Goal: Task Accomplishment & Management: Use online tool/utility

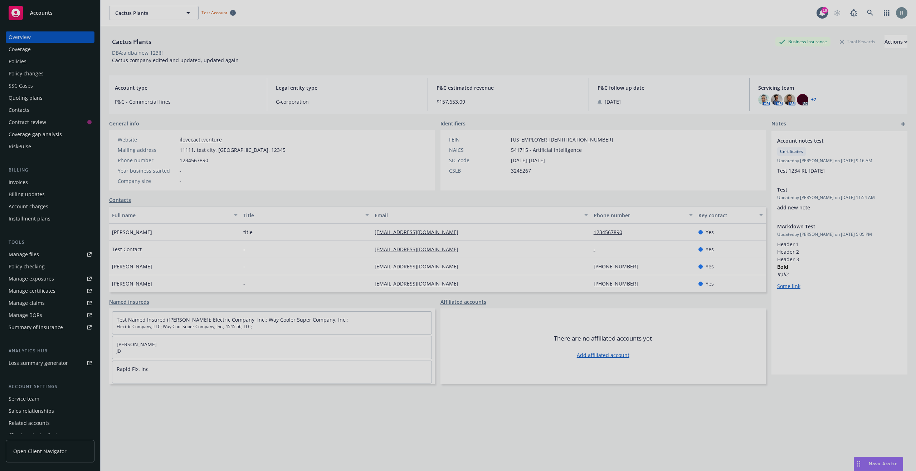
click at [39, 261] on div at bounding box center [458, 235] width 916 height 471
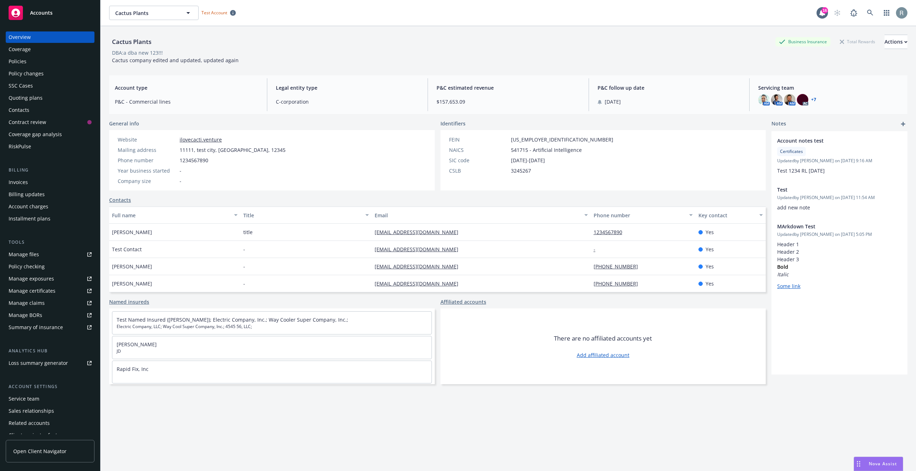
click at [39, 267] on div "Policy checking" at bounding box center [27, 266] width 36 height 11
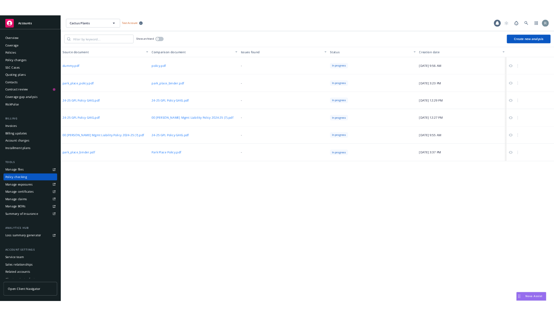
scroll to position [19, 0]
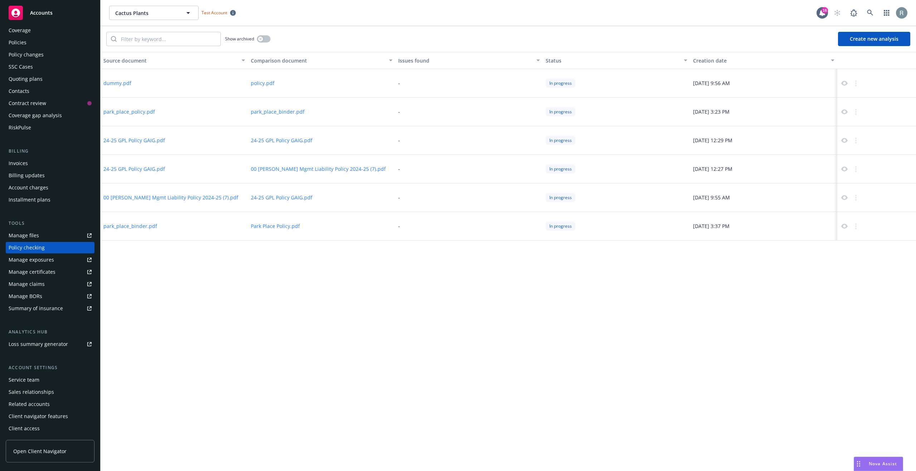
click at [891, 36] on button "Create new analysis" at bounding box center [874, 39] width 72 height 14
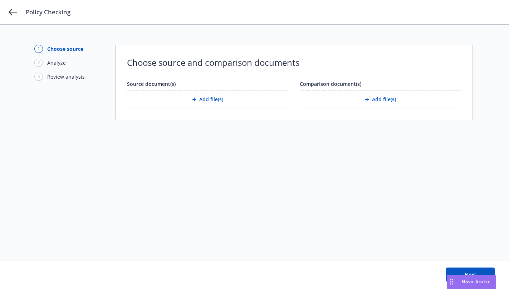
click at [216, 103] on button "Add file(s)" at bounding box center [207, 99] width 161 height 18
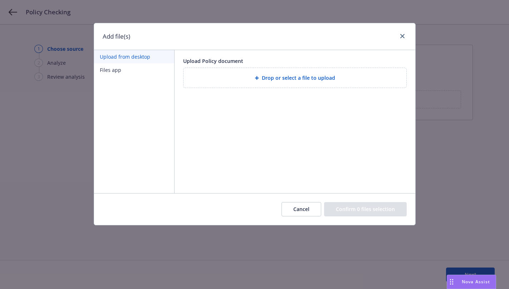
click at [273, 78] on span "Drop or select a file to upload" at bounding box center [298, 78] width 73 height 8
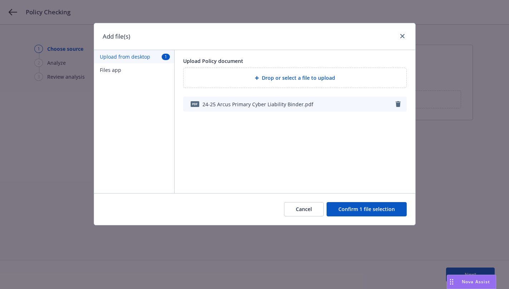
click at [358, 211] on button "Confirm 1 file selection" at bounding box center [367, 209] width 80 height 14
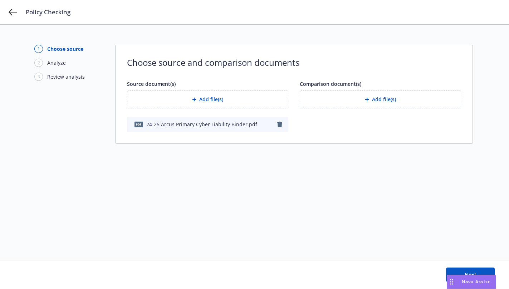
click at [378, 101] on button "Add file(s)" at bounding box center [380, 99] width 161 height 18
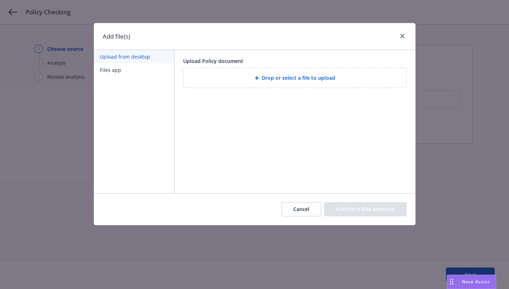
click at [280, 77] on span "Drop or select a file to upload" at bounding box center [298, 78] width 73 height 8
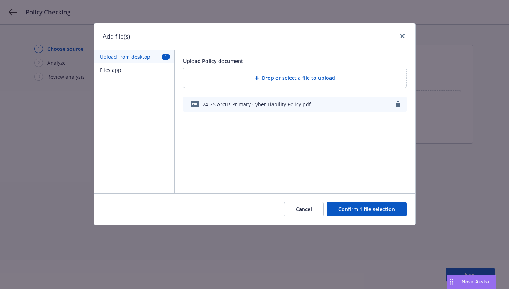
click at [357, 212] on button "Confirm 1 file selection" at bounding box center [367, 209] width 80 height 14
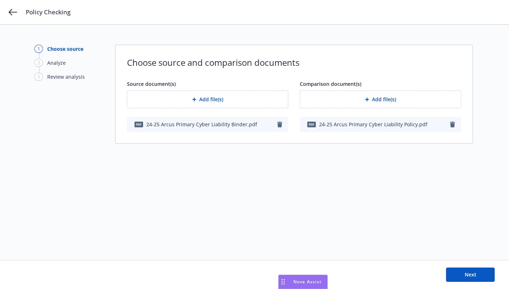
drag, startPoint x: 449, startPoint y: 280, endPoint x: 251, endPoint y: 279, distance: 198.5
click at [279, 280] on div "Drag to move" at bounding box center [283, 282] width 9 height 14
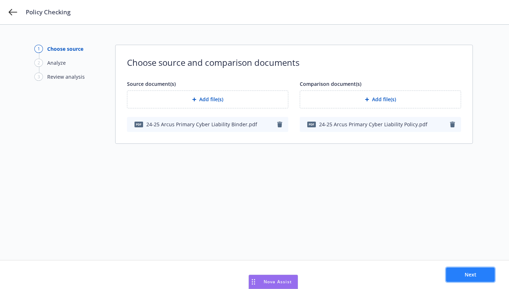
click at [461, 273] on button "Next" at bounding box center [470, 275] width 49 height 14
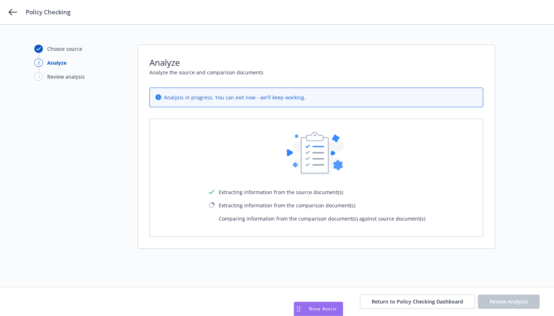
click at [391, 18] on div "Policy Checking" at bounding box center [277, 12] width 554 height 24
click at [442, 301] on span "Return to Policy Checking Dashboard" at bounding box center [418, 301] width 92 height 7
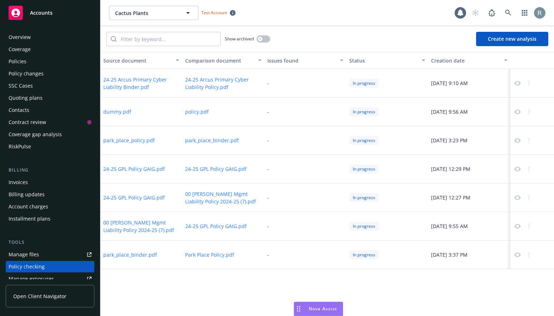
scroll to position [97, 0]
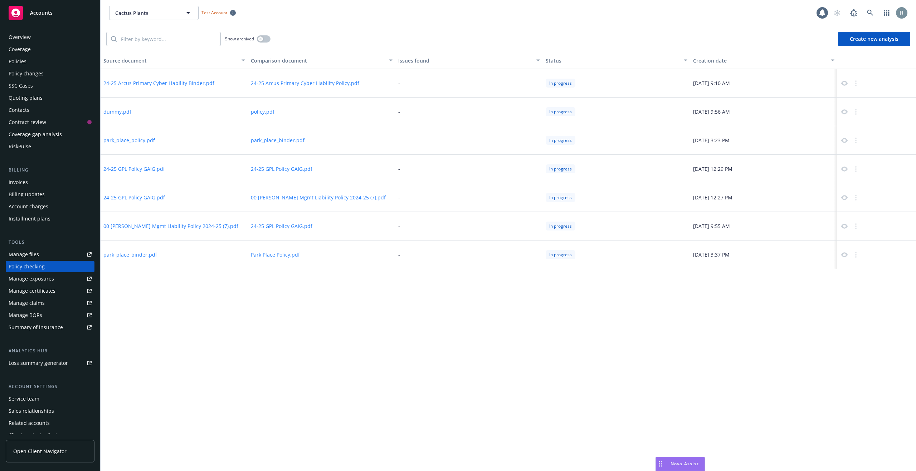
scroll to position [19, 0]
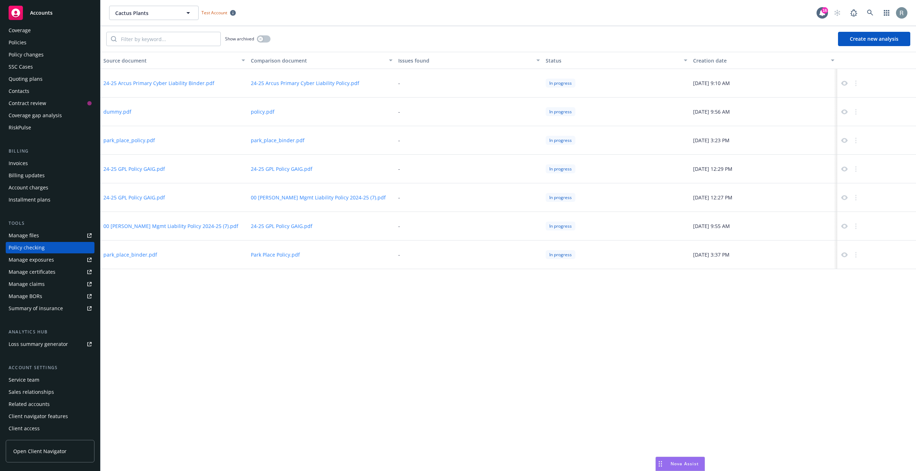
click at [845, 83] on icon at bounding box center [844, 83] width 6 height 6
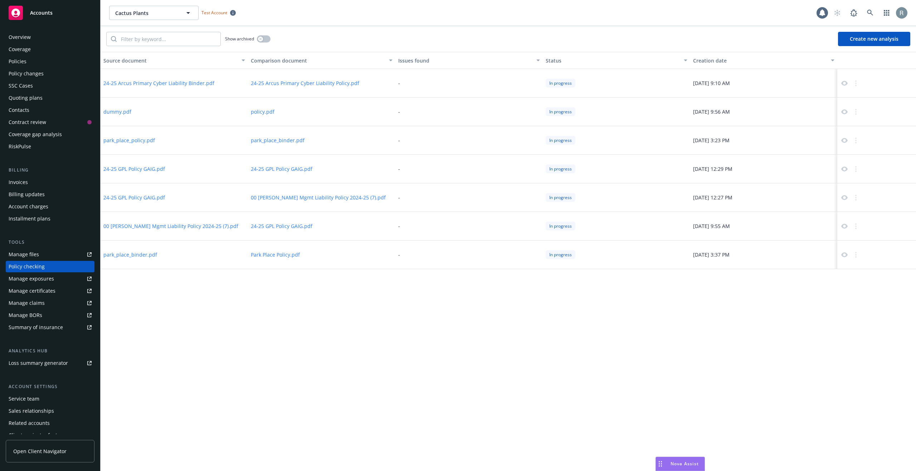
scroll to position [19, 0]
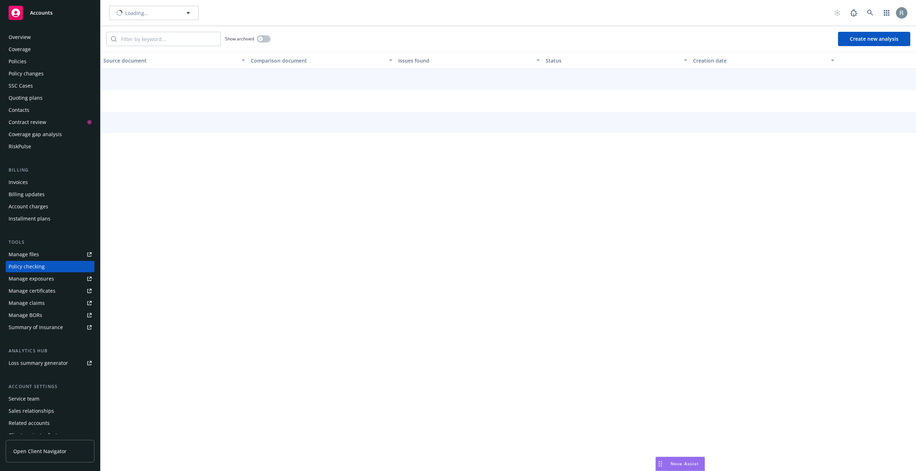
scroll to position [19, 0]
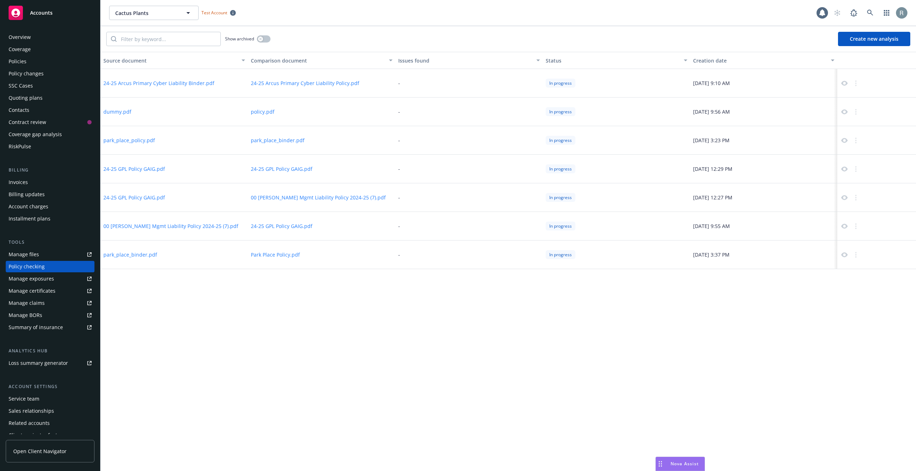
scroll to position [19, 0]
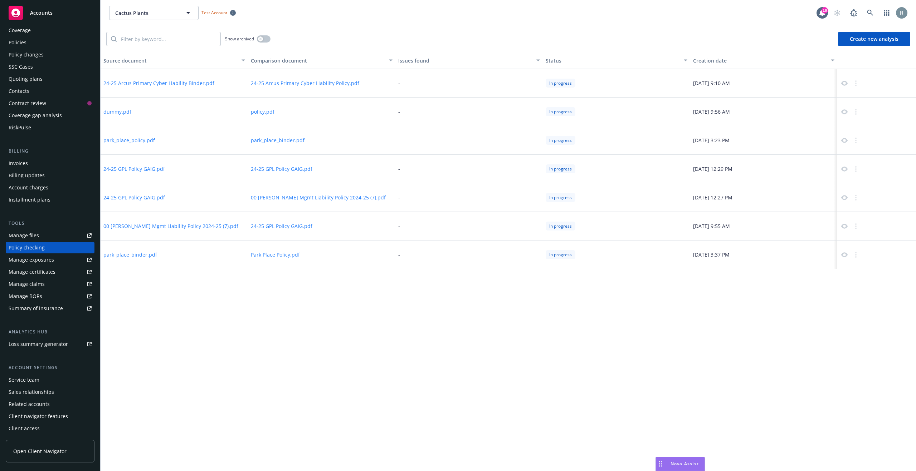
click at [303, 344] on div "Source document Comparison document Issues found Status Creation date 24-25 Arc…" at bounding box center [508, 262] width 815 height 420
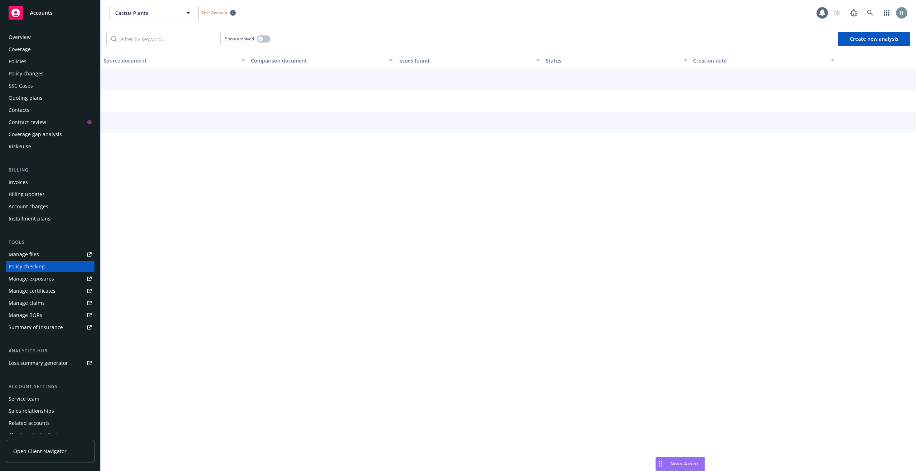
scroll to position [19, 0]
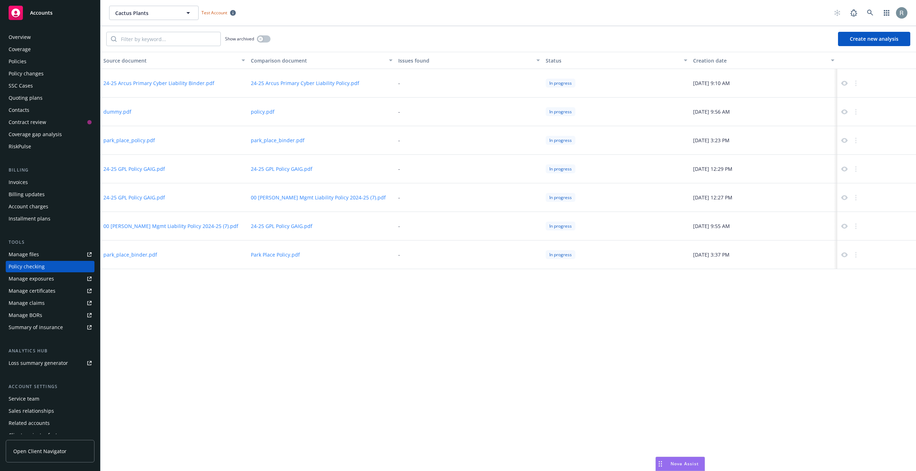
scroll to position [19, 0]
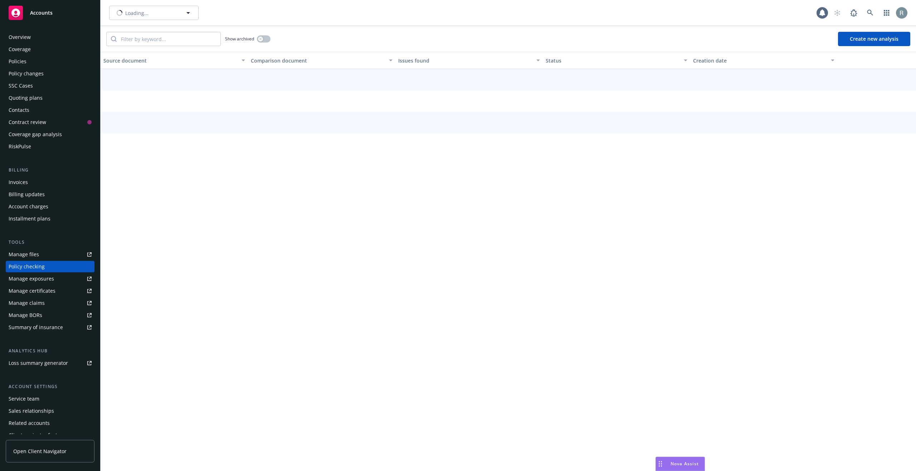
scroll to position [19, 0]
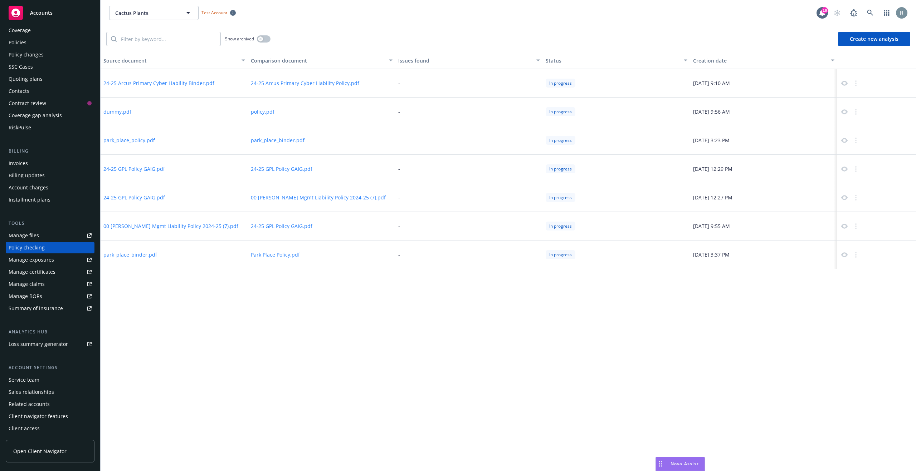
click at [843, 82] on icon at bounding box center [844, 83] width 6 height 5
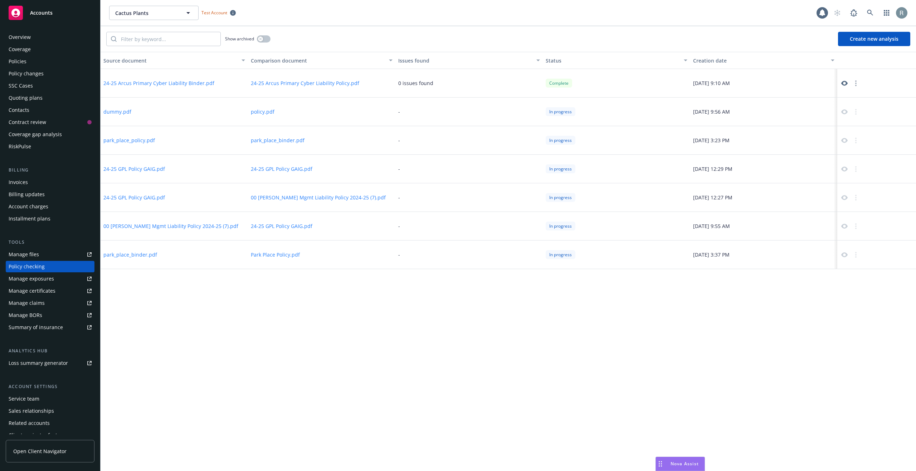
scroll to position [19, 0]
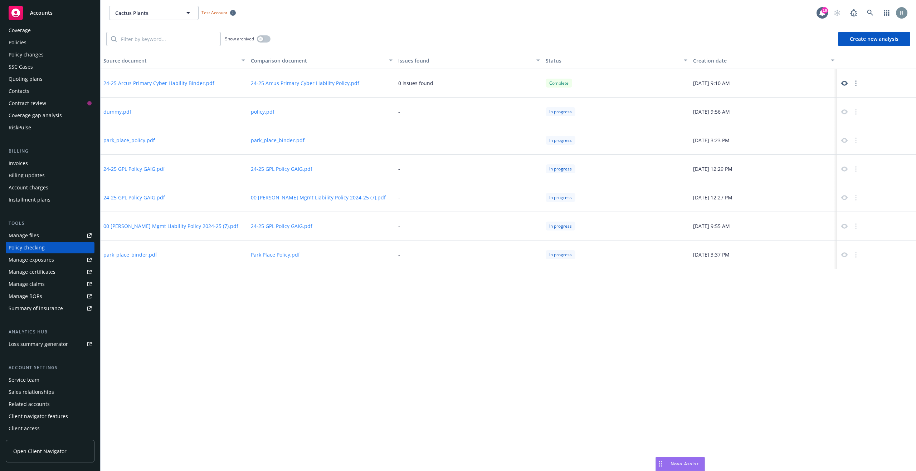
click at [844, 83] on icon at bounding box center [844, 83] width 6 height 6
